Goal: Task Accomplishment & Management: Manage account settings

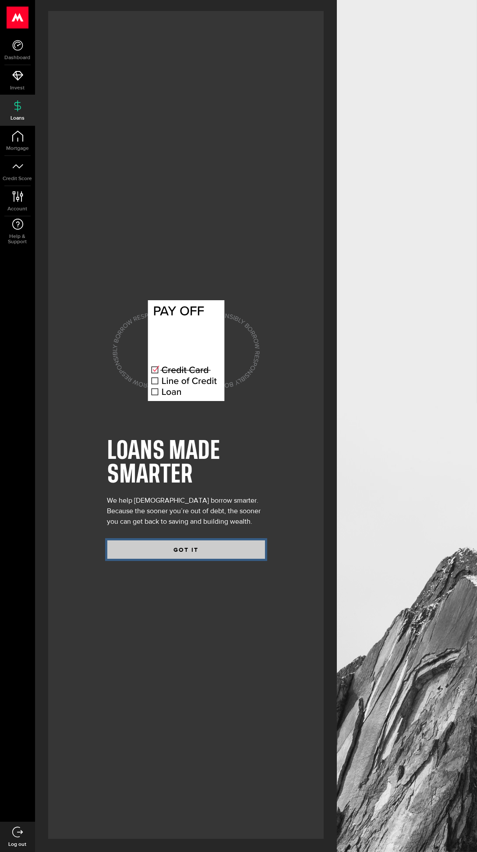
click at [197, 559] on button "GOT IT" at bounding box center [186, 549] width 158 height 18
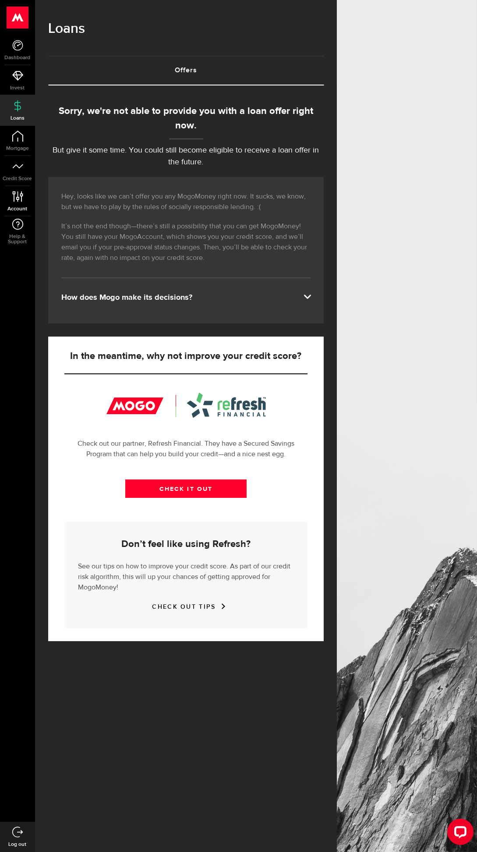
click at [17, 191] on icon at bounding box center [18, 196] width 12 height 11
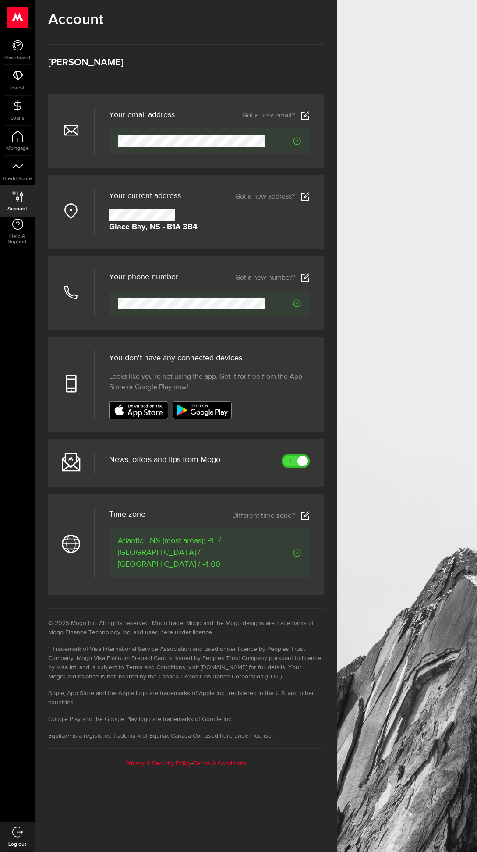
click at [303, 465] on div at bounding box center [303, 461] width 10 height 10
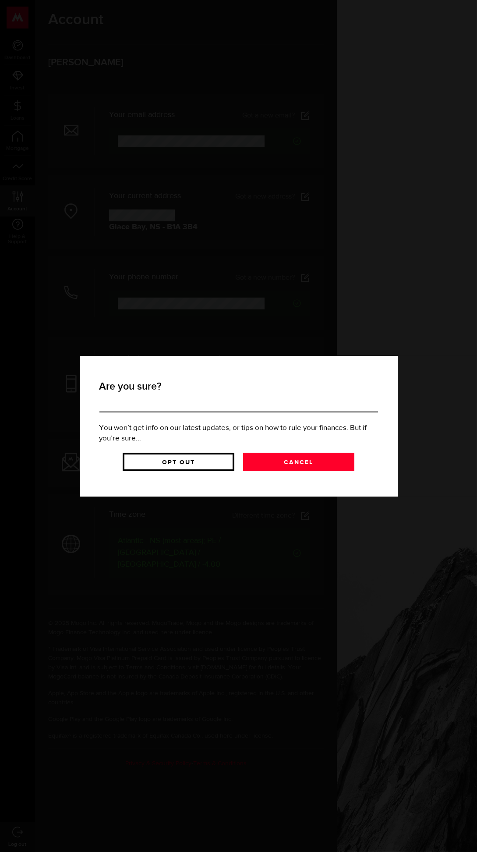
click at [159, 465] on link "Opt Out" at bounding box center [178, 462] width 111 height 18
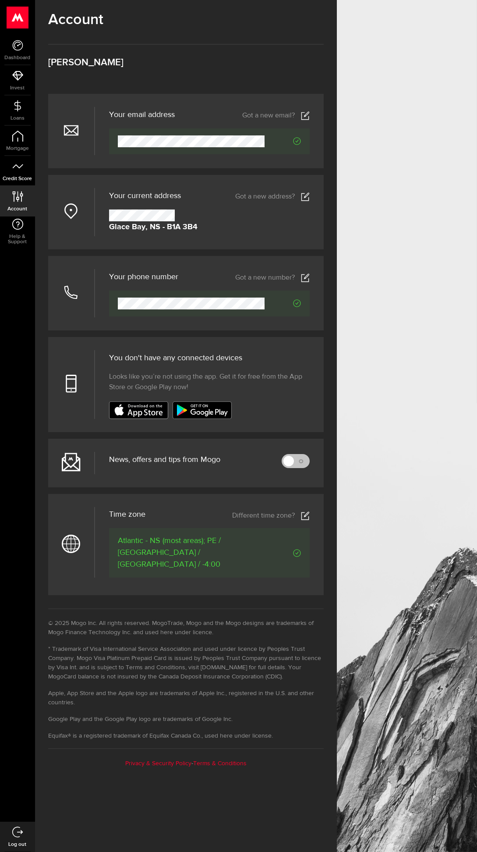
click at [16, 177] on span "Credit Score" at bounding box center [17, 178] width 35 height 5
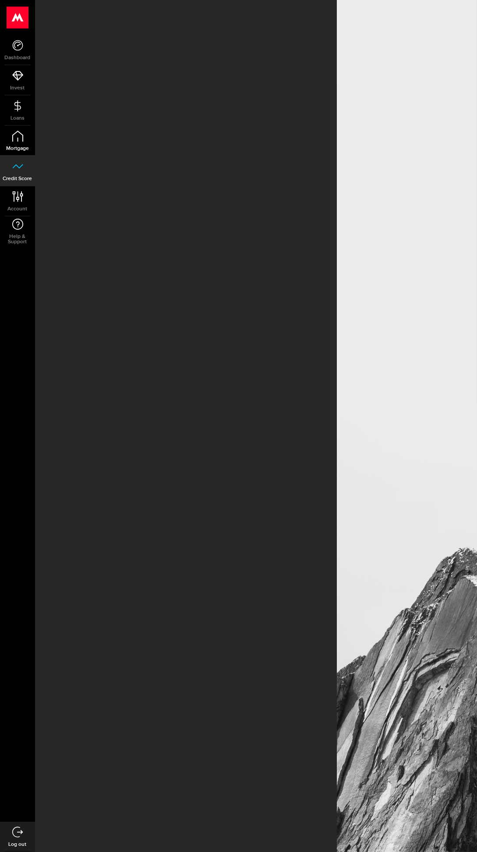
click at [18, 148] on span "Mortgage" at bounding box center [17, 148] width 35 height 5
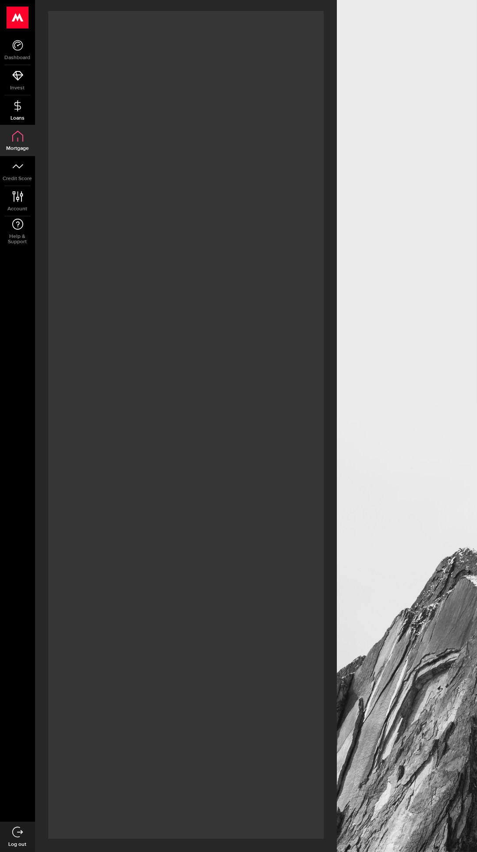
click at [14, 103] on use at bounding box center [17, 105] width 7 height 11
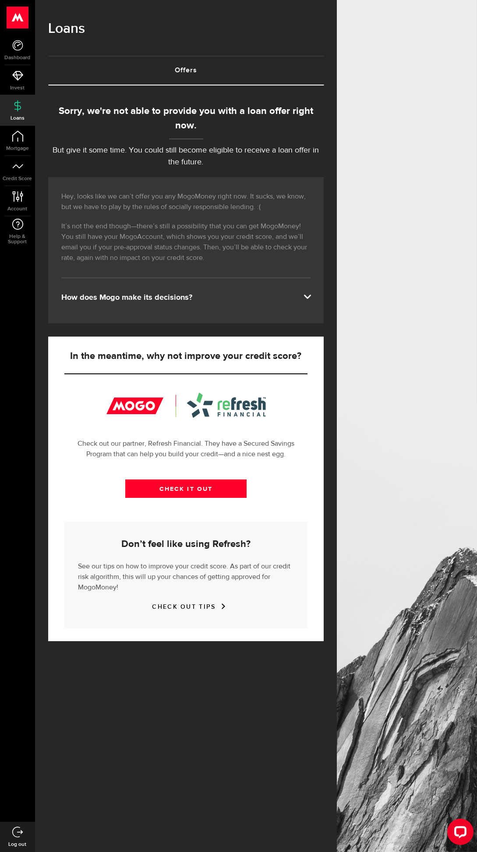
click at [250, 303] on div "How does Mogo make its decisions?" at bounding box center [185, 297] width 249 height 11
